Goal: Information Seeking & Learning: Find contact information

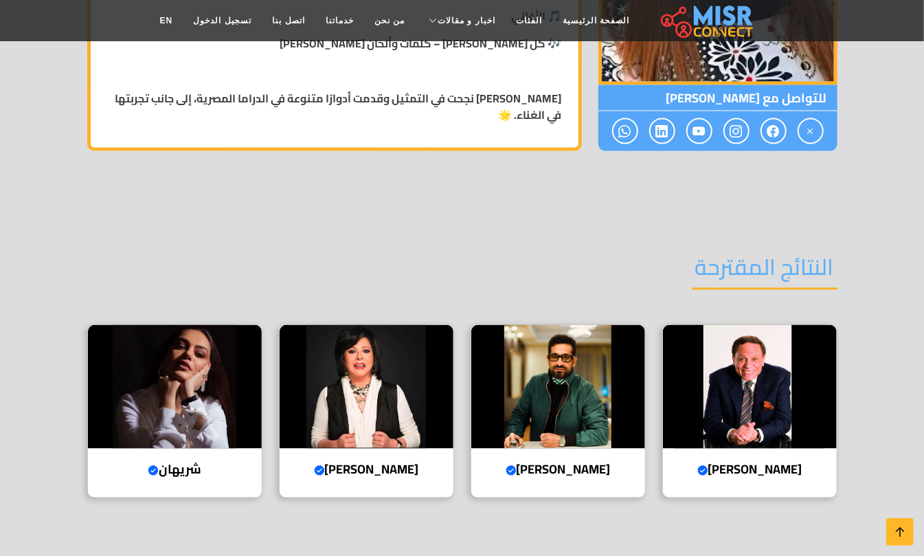
scroll to position [1282, 0]
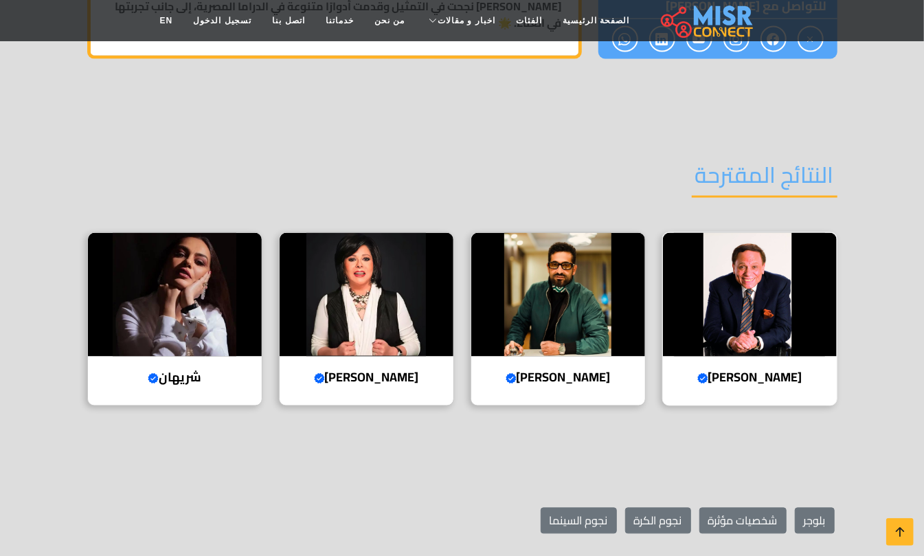
click at [787, 291] on img at bounding box center [750, 295] width 174 height 124
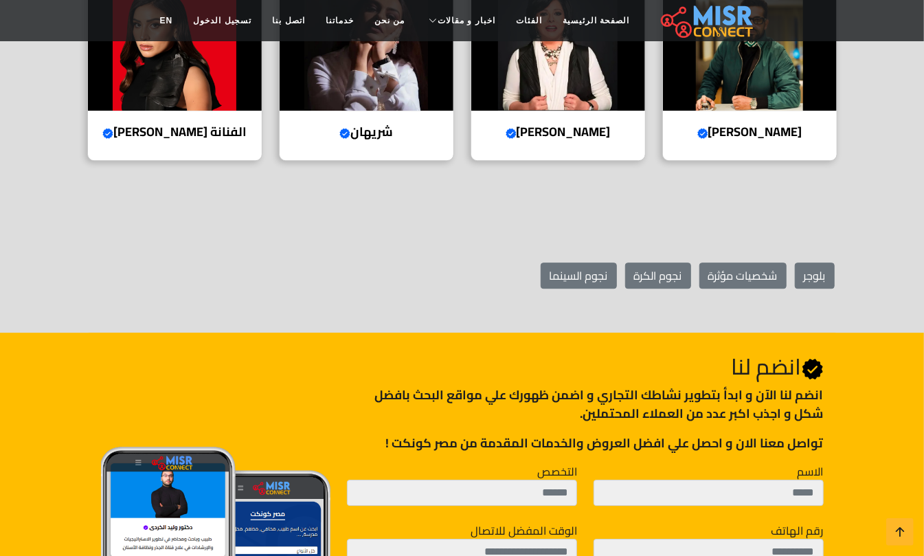
scroll to position [2015, 0]
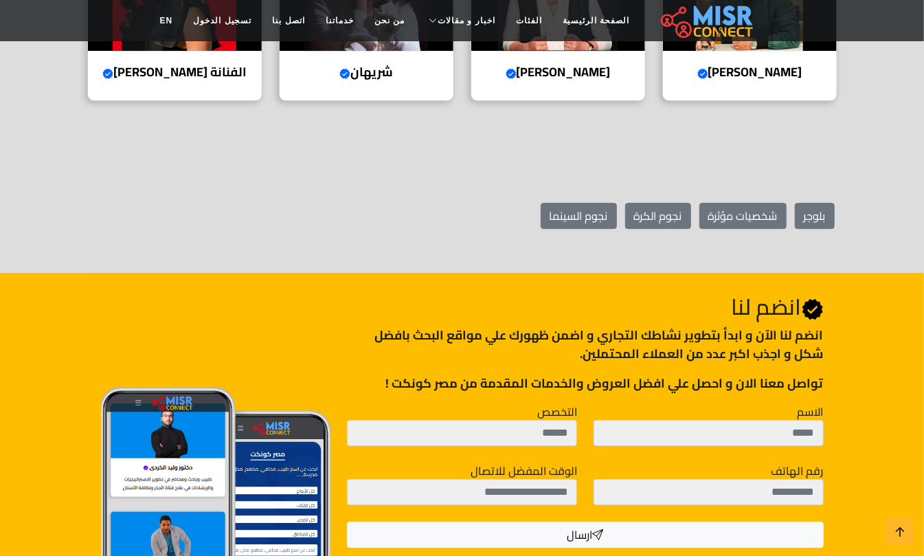
click at [776, 326] on p "انضم لنا اﻵن و ابدأ بتطوير نشاطك التجاري و اضمن ظهورك علي مواقع البحث بافضل شكل…" at bounding box center [585, 344] width 476 height 37
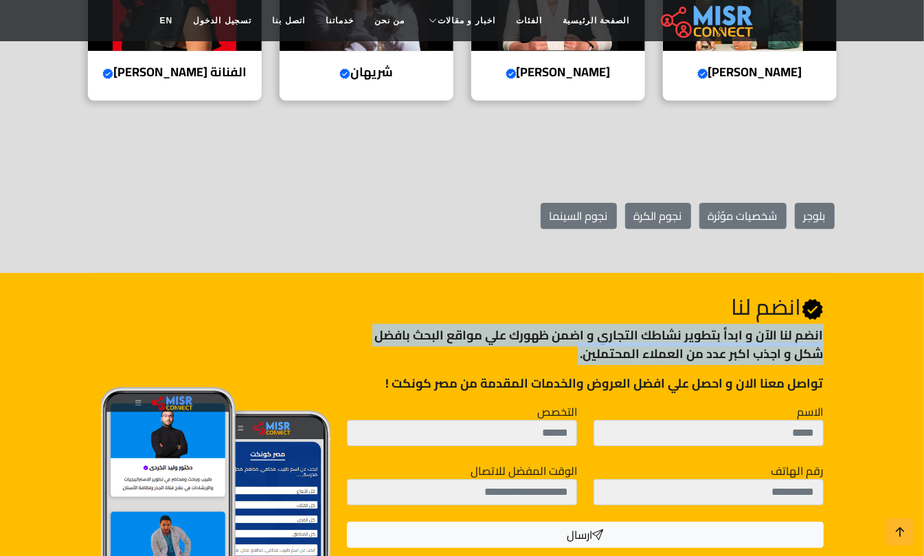
click at [776, 326] on p "انضم لنا اﻵن و ابدأ بتطوير نشاطك التجاري و اضمن ظهورك علي مواقع البحث بافضل شكل…" at bounding box center [585, 344] width 476 height 37
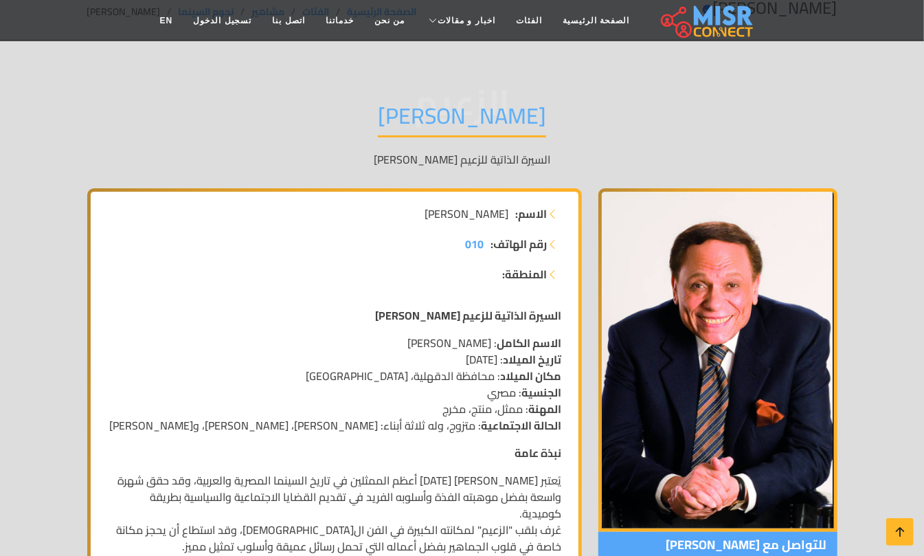
scroll to position [0, 0]
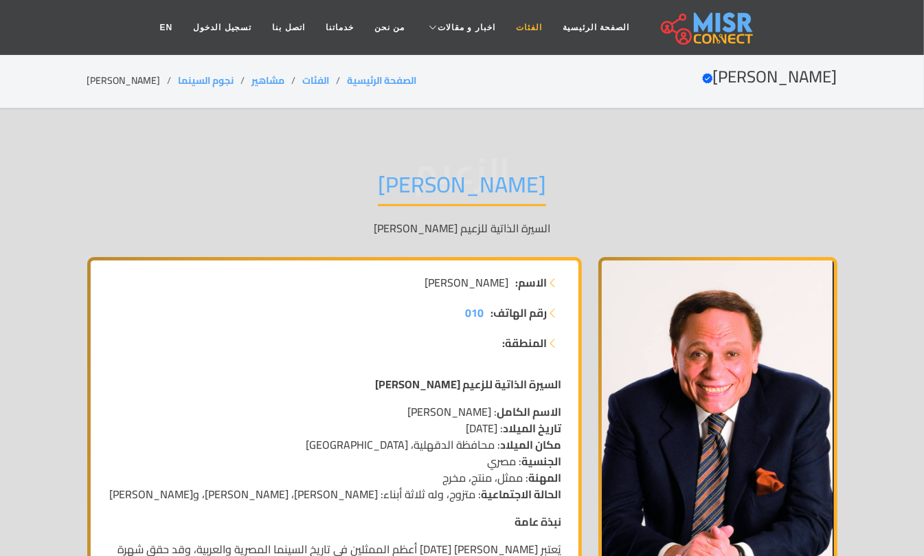
click at [508, 28] on link "الفئات" at bounding box center [529, 27] width 47 height 26
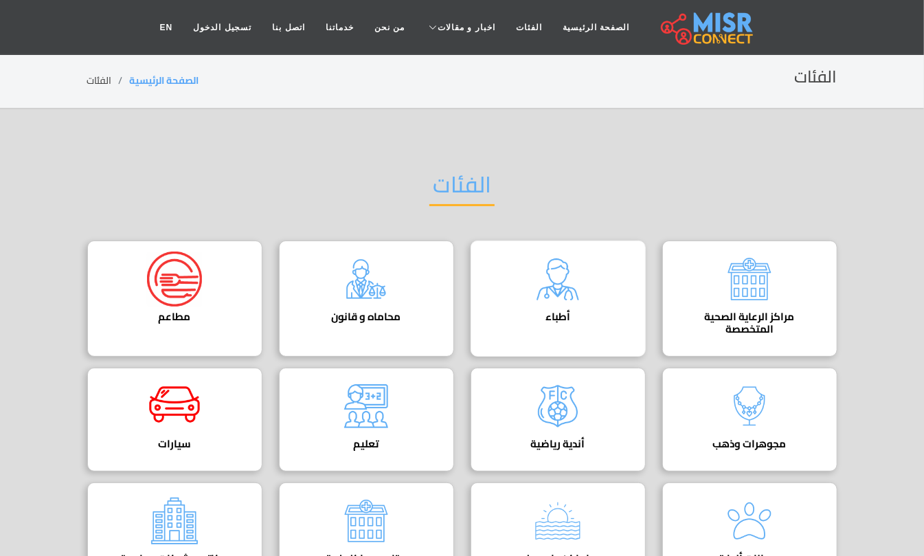
click at [580, 276] on img at bounding box center [557, 278] width 55 height 55
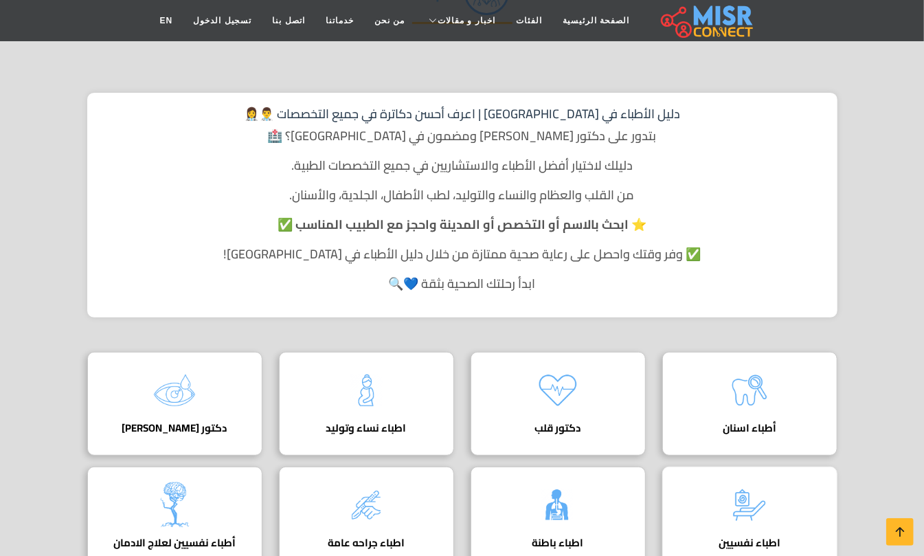
scroll to position [366, 0]
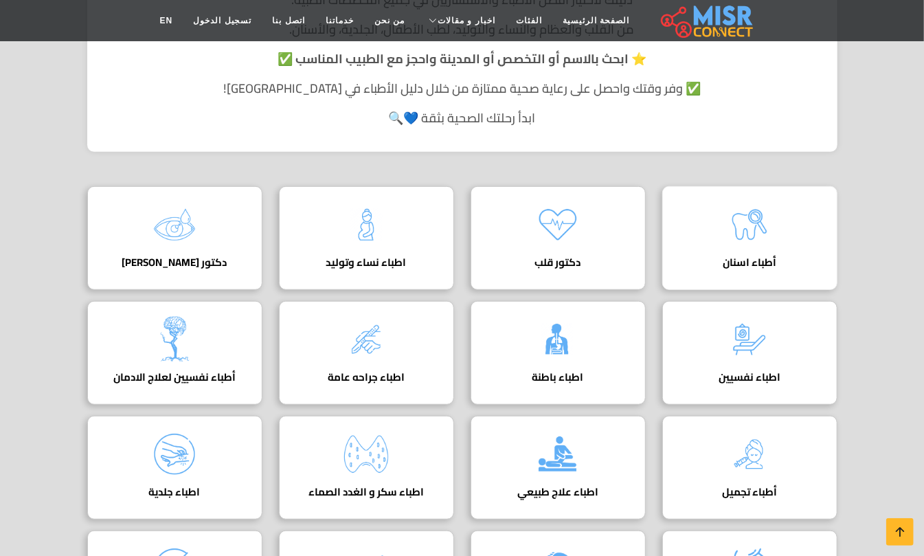
click at [753, 243] on img at bounding box center [749, 224] width 55 height 55
click at [747, 234] on img at bounding box center [749, 224] width 55 height 55
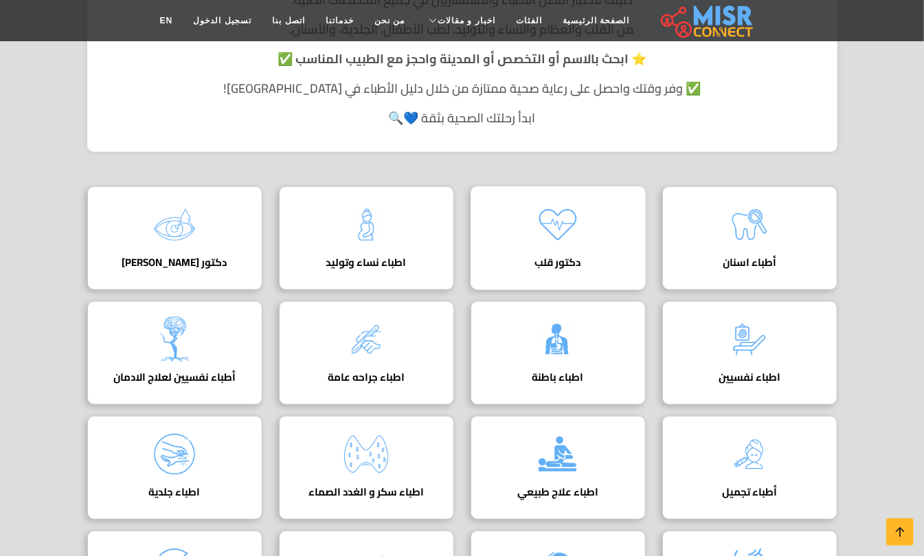
click at [598, 243] on div "دكتور قلب دليل أفضل دكتور قلب في مصر لعلاج أمراض القلب والشرايين بأحدث الفحوصات…" at bounding box center [558, 238] width 175 height 104
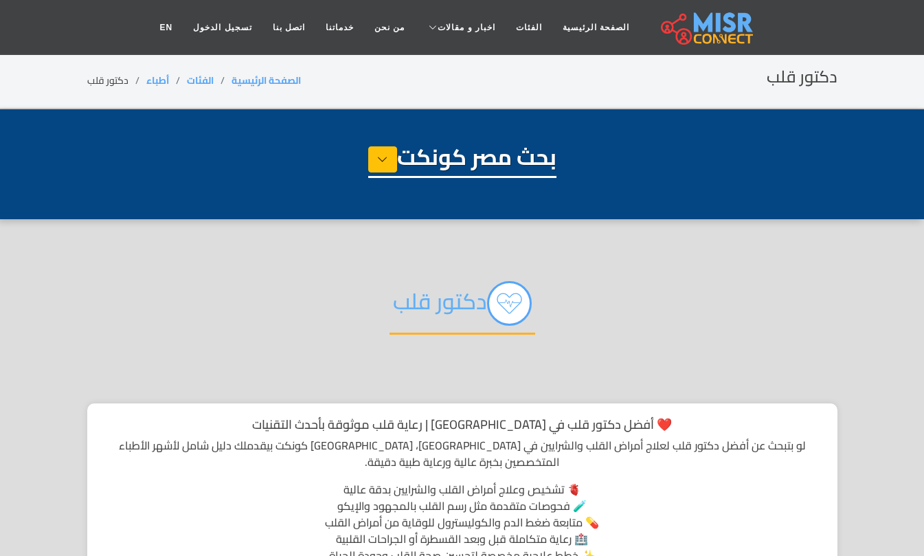
select select "*****"
select select "*********"
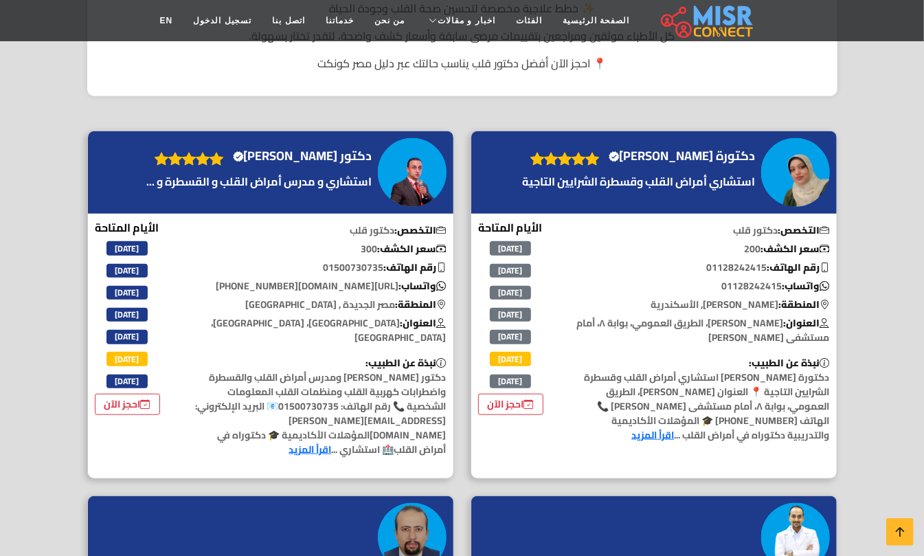
scroll to position [550, 0]
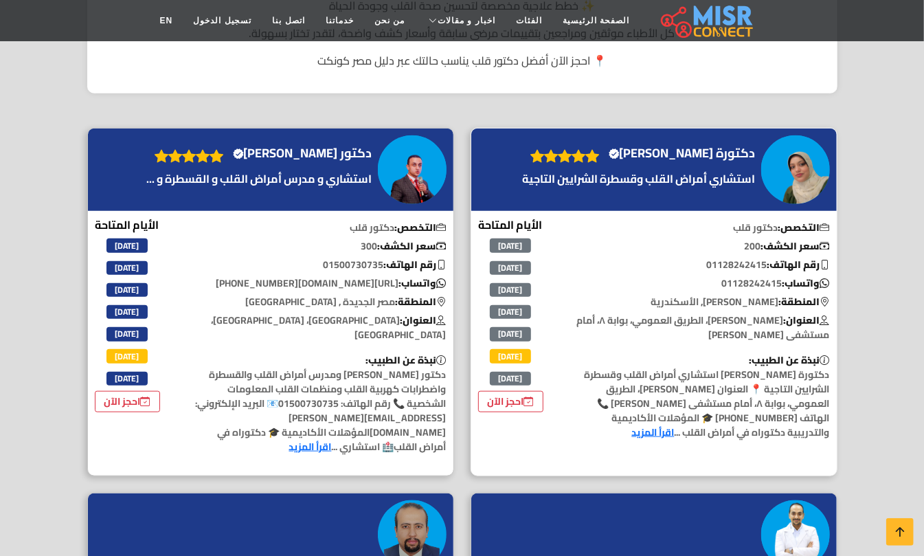
click at [805, 177] on img at bounding box center [795, 169] width 69 height 69
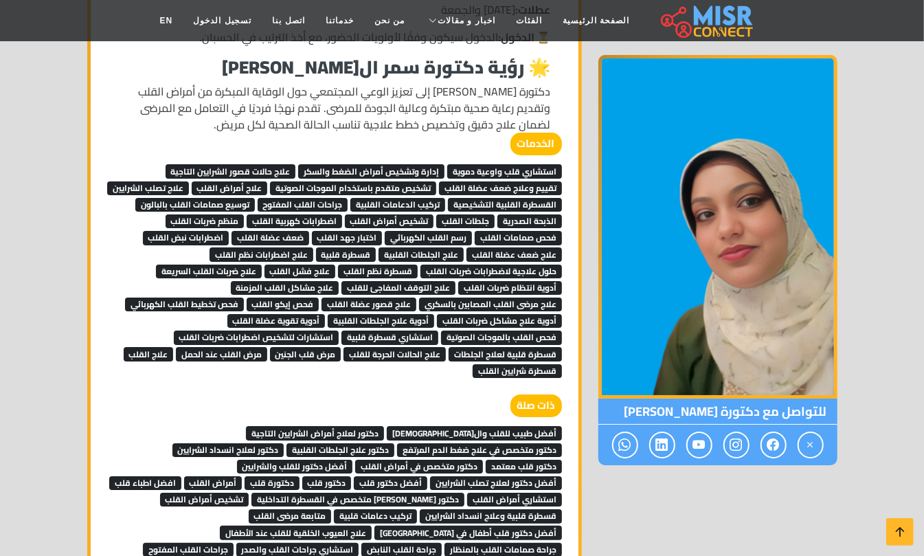
scroll to position [2656, 0]
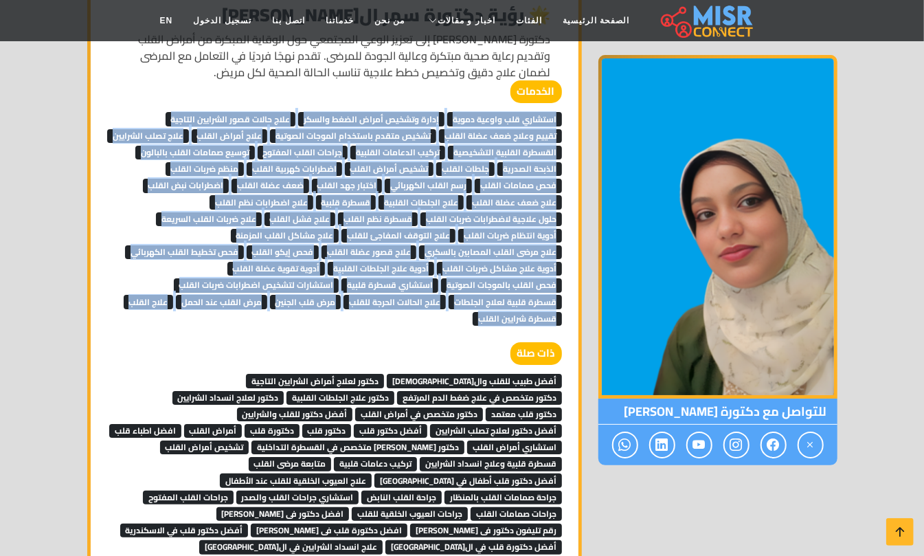
drag, startPoint x: 458, startPoint y: 304, endPoint x: 578, endPoint y: 103, distance: 234.2
copy div "استشاري قلب واوعية دموية إدارة وتشخيص أمراض الضغط والسكر علاج حالات قصور الشراي…"
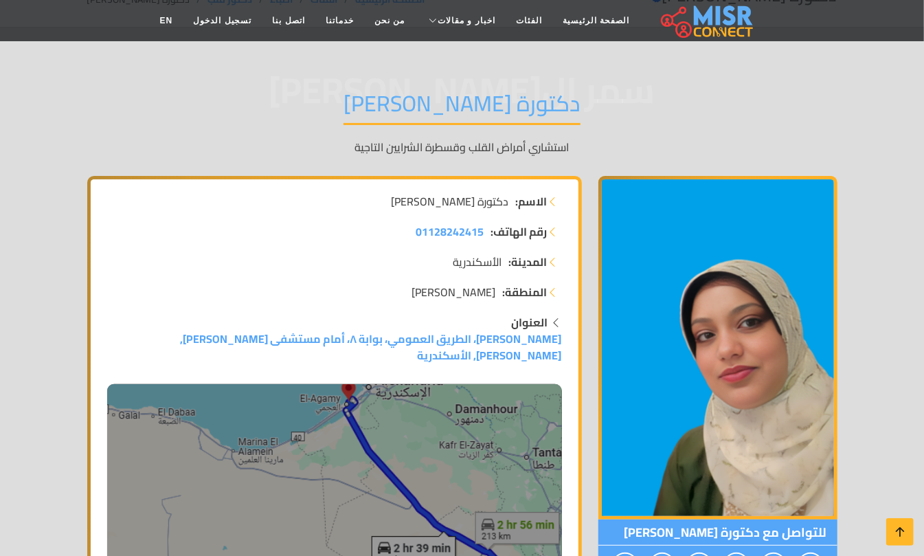
scroll to position [0, 0]
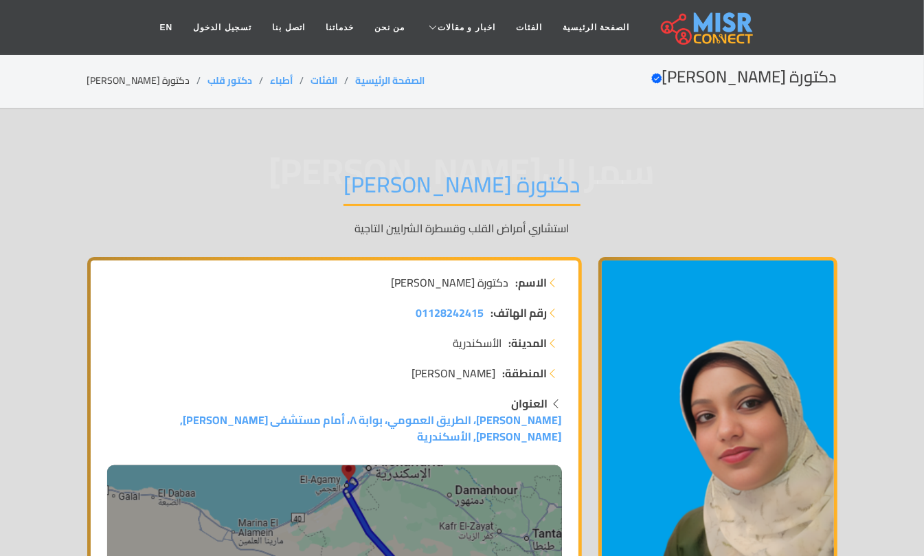
click at [537, 286] on strong "الاسم:" at bounding box center [532, 282] width 32 height 16
click at [536, 286] on strong "الاسم:" at bounding box center [532, 282] width 32 height 16
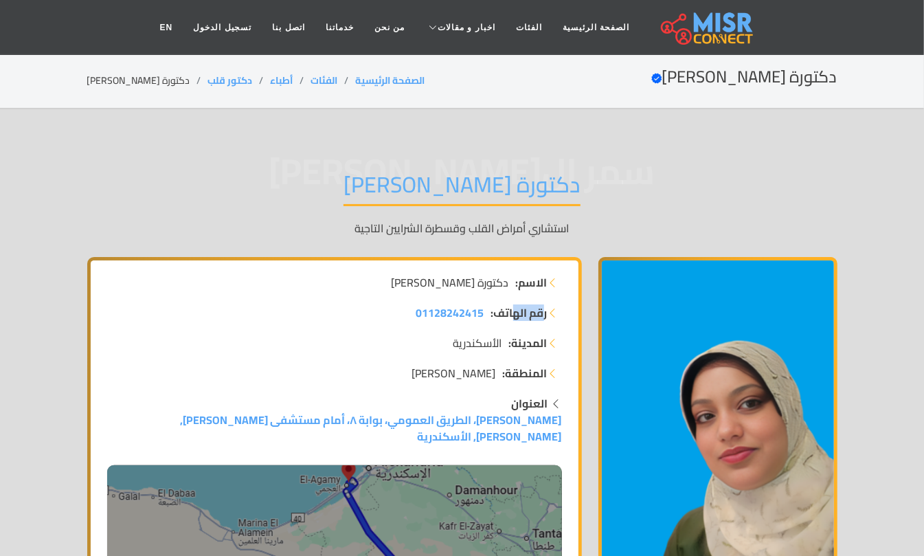
drag, startPoint x: 542, startPoint y: 315, endPoint x: 511, endPoint y: 312, distance: 31.0
click at [511, 312] on strong "رقم الهاتف:" at bounding box center [519, 312] width 56 height 16
click at [551, 313] on icon at bounding box center [553, 312] width 11 height 11
drag, startPoint x: 546, startPoint y: 313, endPoint x: 501, endPoint y: 308, distance: 44.9
click at [501, 308] on strong "رقم الهاتف:" at bounding box center [519, 312] width 56 height 16
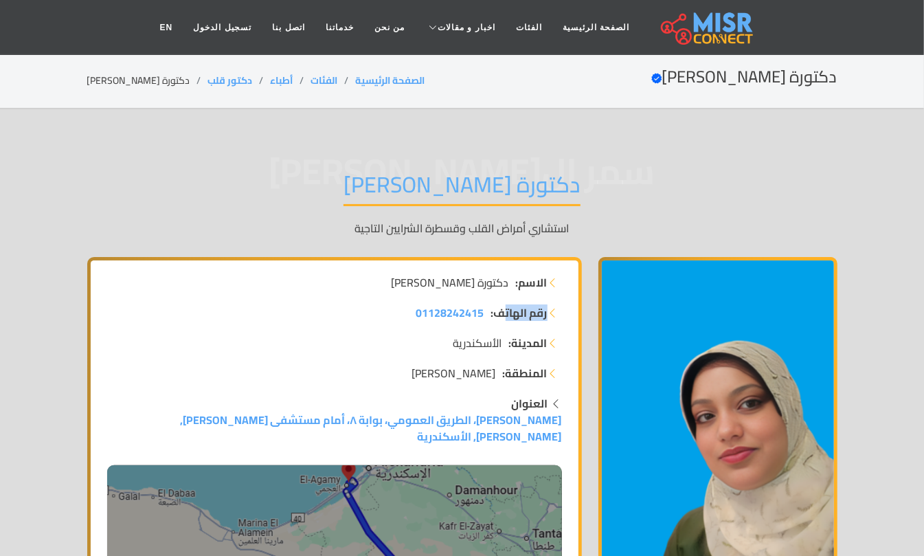
click at [504, 308] on strong "رقم الهاتف:" at bounding box center [519, 312] width 56 height 16
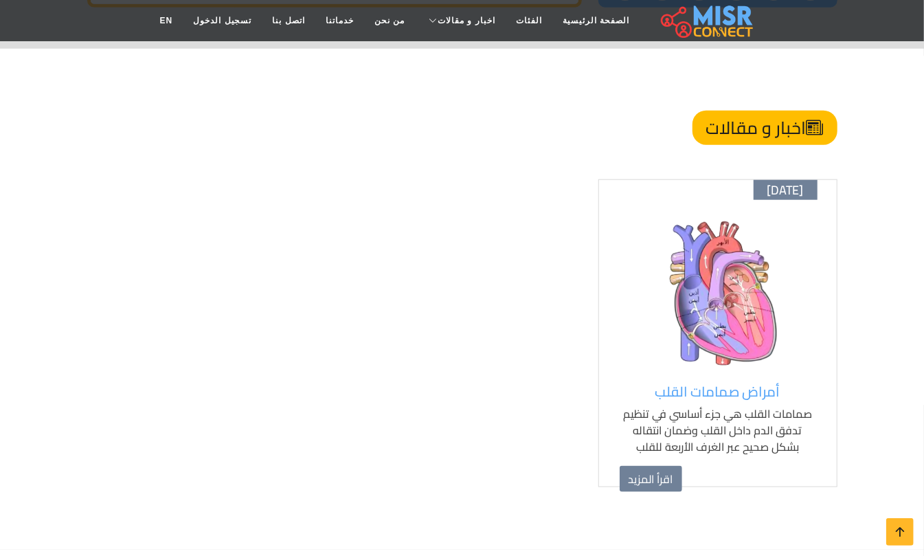
scroll to position [3439, 0]
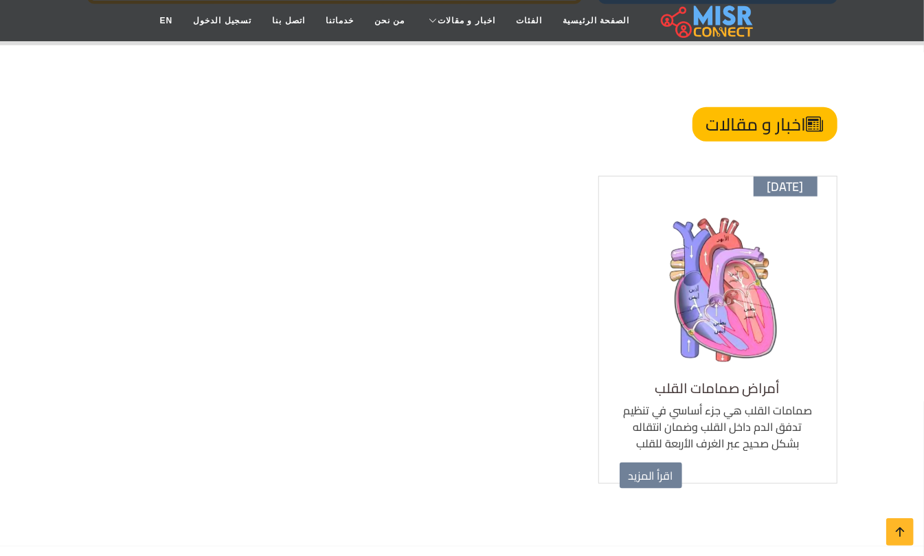
click at [685, 380] on h5 "أمراض صمامات القلب" at bounding box center [718, 388] width 196 height 16
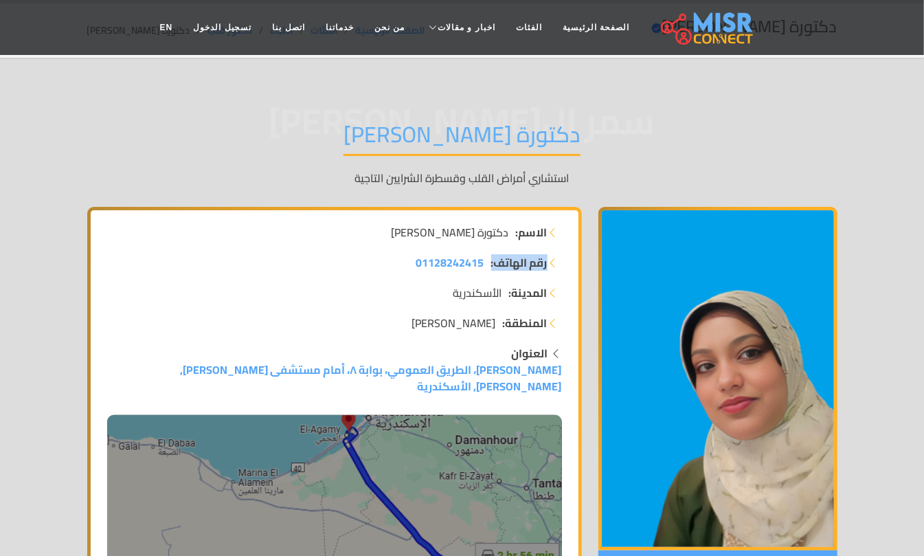
scroll to position [0, 0]
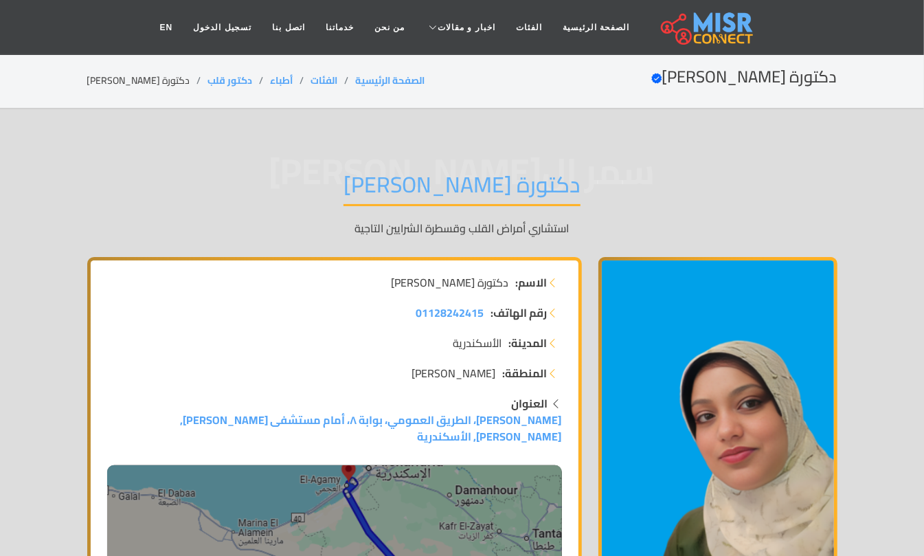
click at [474, 341] on span "الأسكندرية" at bounding box center [477, 343] width 49 height 16
copy span "الأسكندرية"
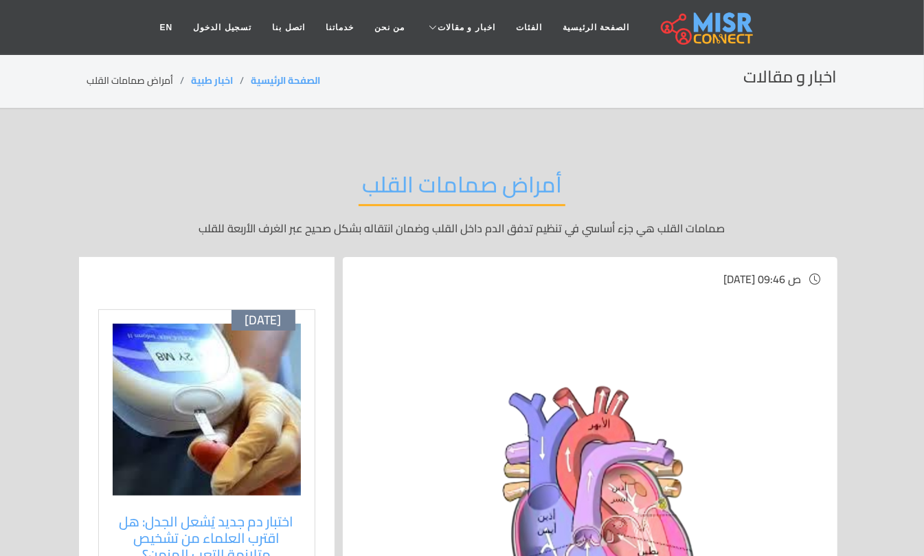
click at [493, 177] on h2 "أمراض صمامات القلب" at bounding box center [462, 188] width 207 height 35
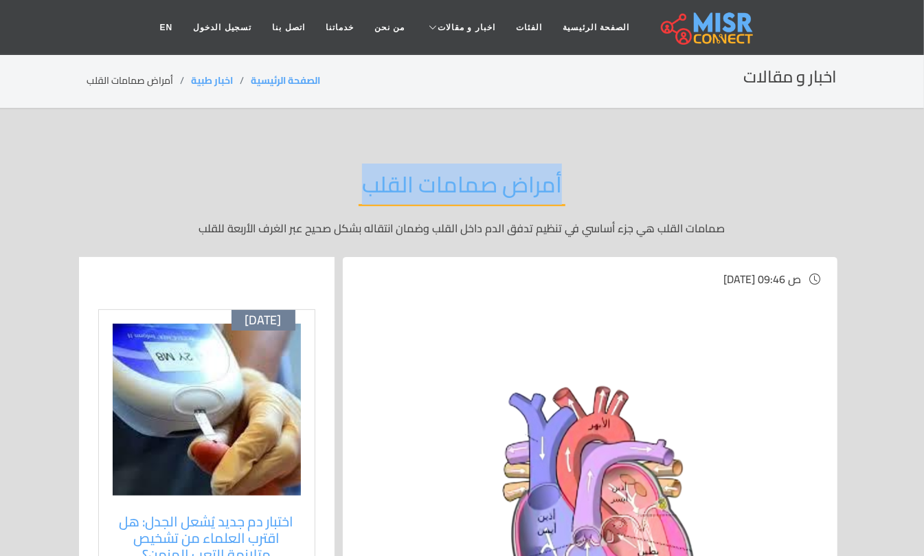
click at [493, 177] on h2 "أمراض صمامات القلب" at bounding box center [462, 188] width 207 height 35
